Goal: Transaction & Acquisition: Purchase product/service

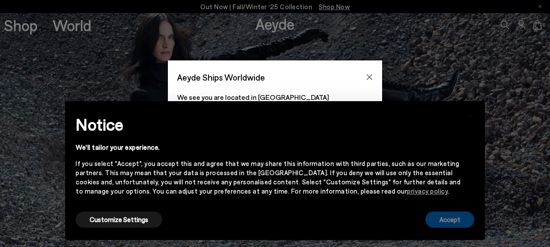
click at [443, 215] on button "Accept" at bounding box center [450, 219] width 49 height 16
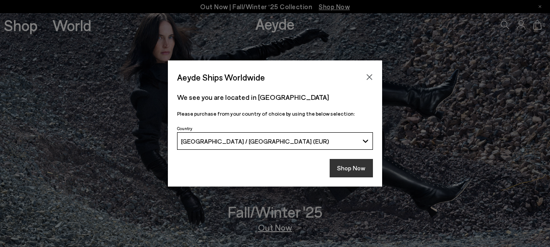
click at [336, 168] on button "Shop Now" at bounding box center [351, 168] width 43 height 18
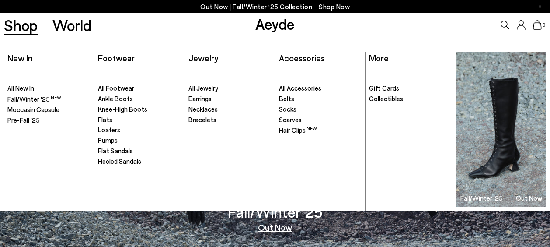
click at [25, 105] on span "Moccasin Capsule" at bounding box center [33, 109] width 52 height 8
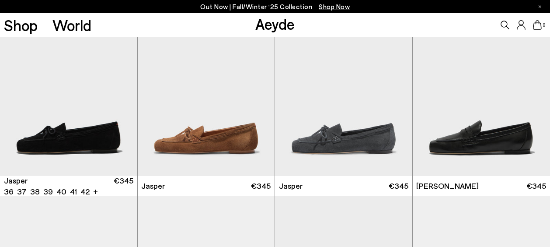
scroll to position [419, 0]
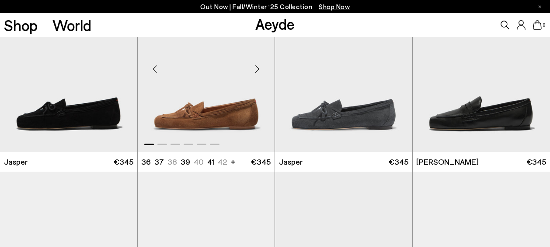
click at [259, 71] on div "Next slide" at bounding box center [257, 69] width 26 height 26
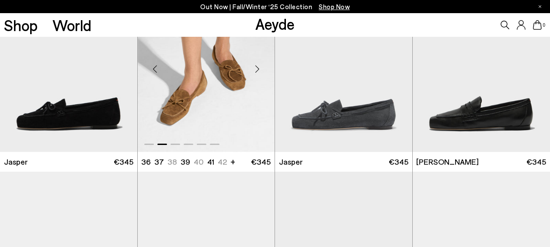
click at [259, 71] on div "Next slide" at bounding box center [257, 69] width 26 height 26
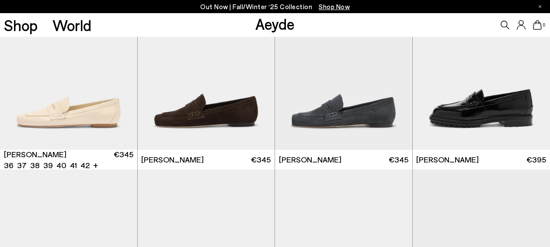
scroll to position [614, 0]
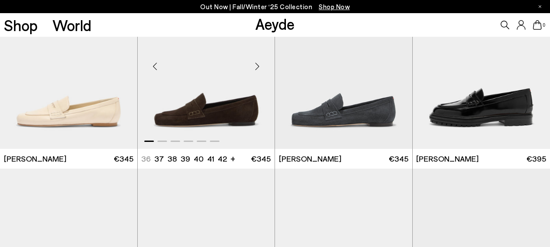
click at [261, 63] on div "Next slide" at bounding box center [257, 66] width 26 height 26
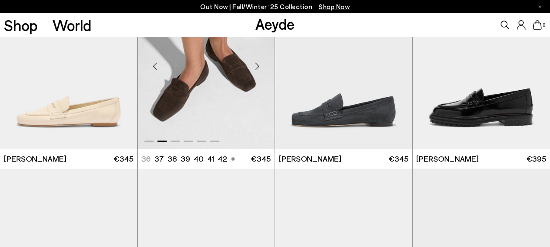
click at [261, 63] on div "Next slide" at bounding box center [257, 66] width 26 height 26
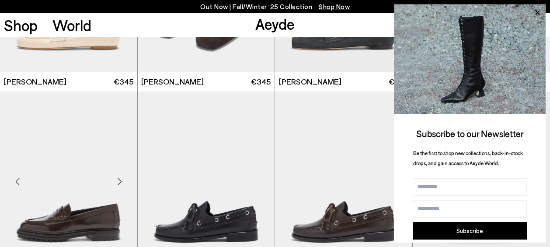
scroll to position [698, 0]
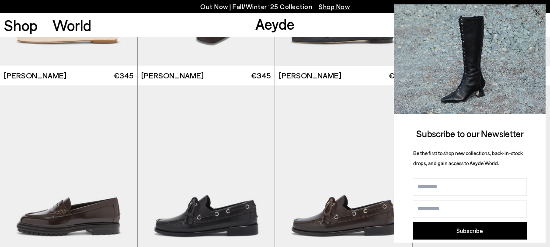
click at [541, 9] on icon at bounding box center [537, 12] width 11 height 11
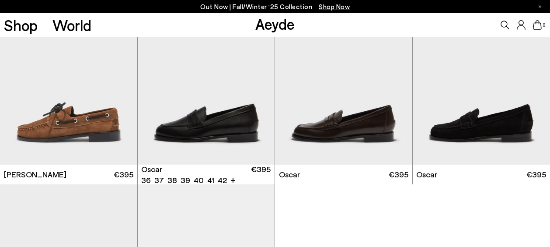
scroll to position [986, 0]
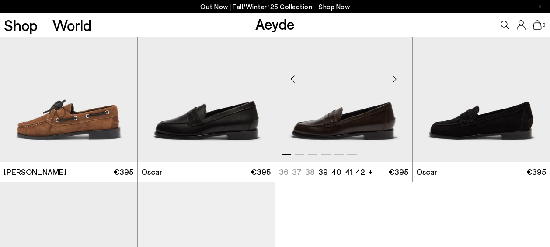
click at [391, 80] on div "Next slide" at bounding box center [395, 79] width 26 height 26
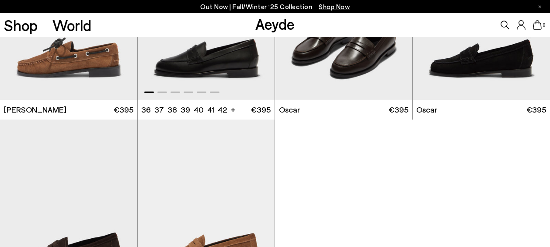
scroll to position [1175, 0]
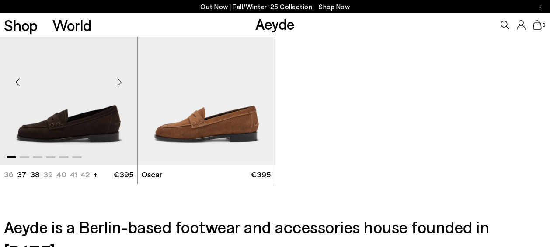
click at [119, 87] on div "Next slide" at bounding box center [120, 82] width 26 height 26
